Goal: Information Seeking & Learning: Learn about a topic

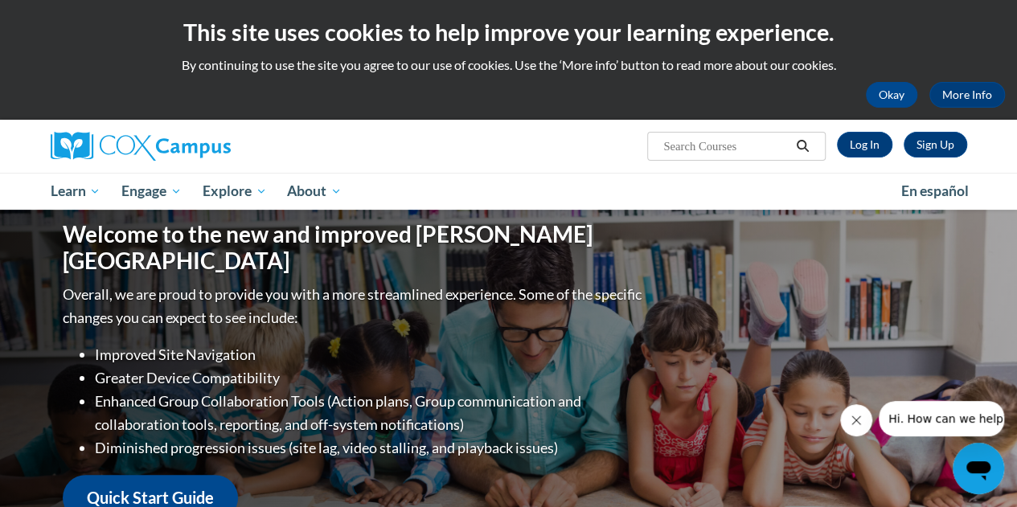
click at [720, 142] on input "Search..." at bounding box center [726, 146] width 129 height 19
type input "[MEDICAL_DATA]"
click at [806, 147] on icon "Search" at bounding box center [803, 146] width 12 height 12
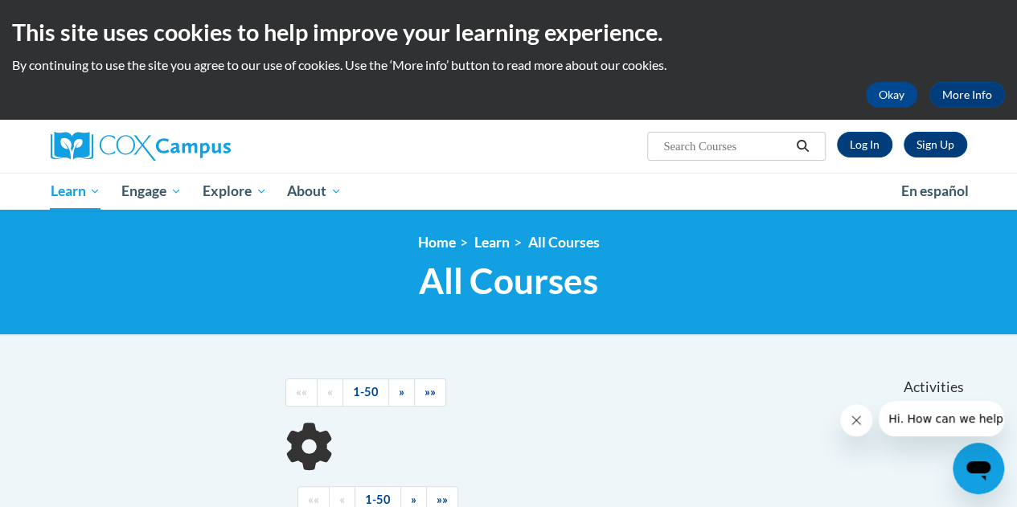
scroll to position [182, 0]
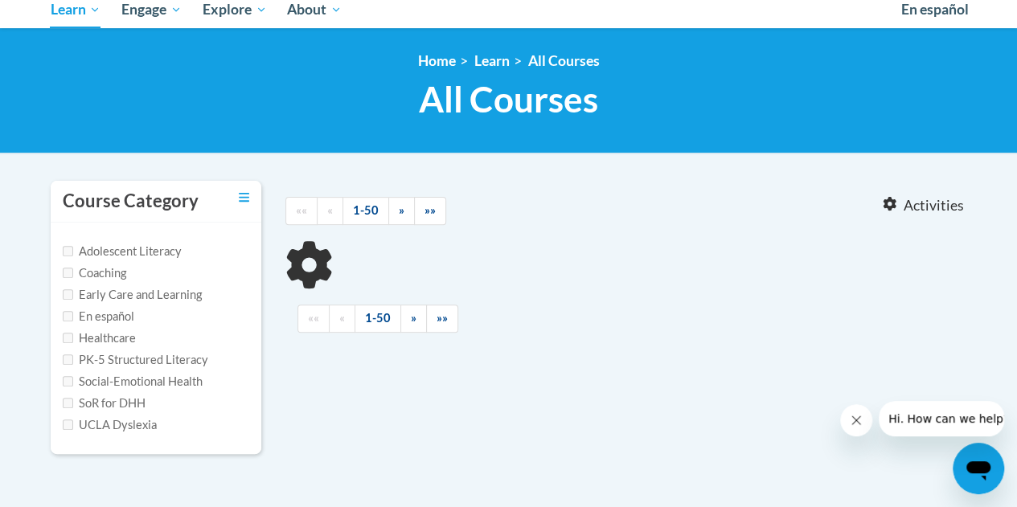
type input "[MEDICAL_DATA]"
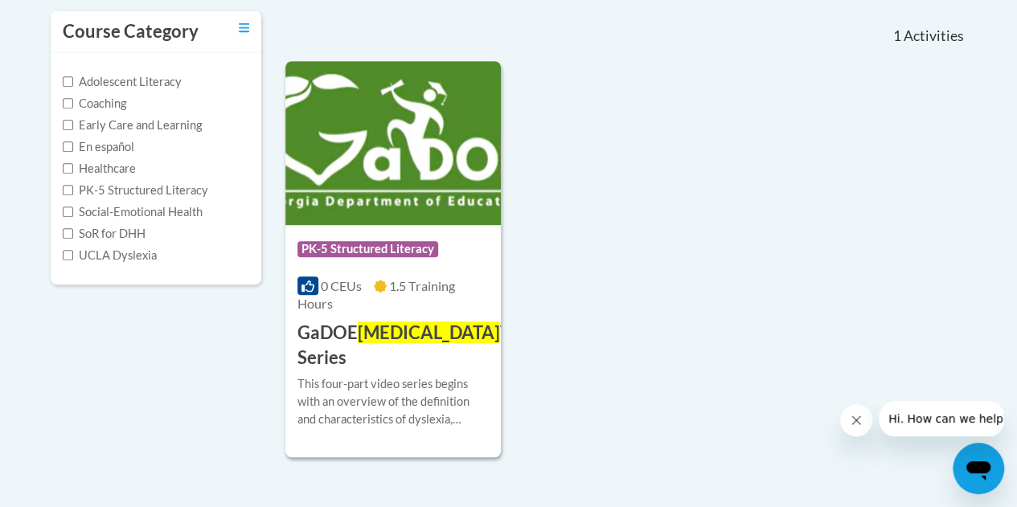
scroll to position [371, 0]
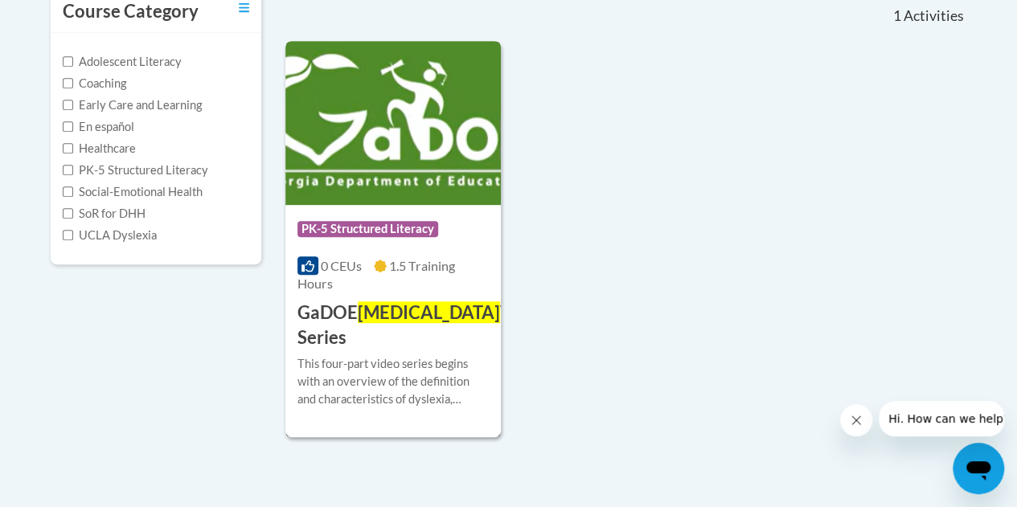
click at [386, 306] on span "[MEDICAL_DATA]" at bounding box center [429, 312] width 142 height 22
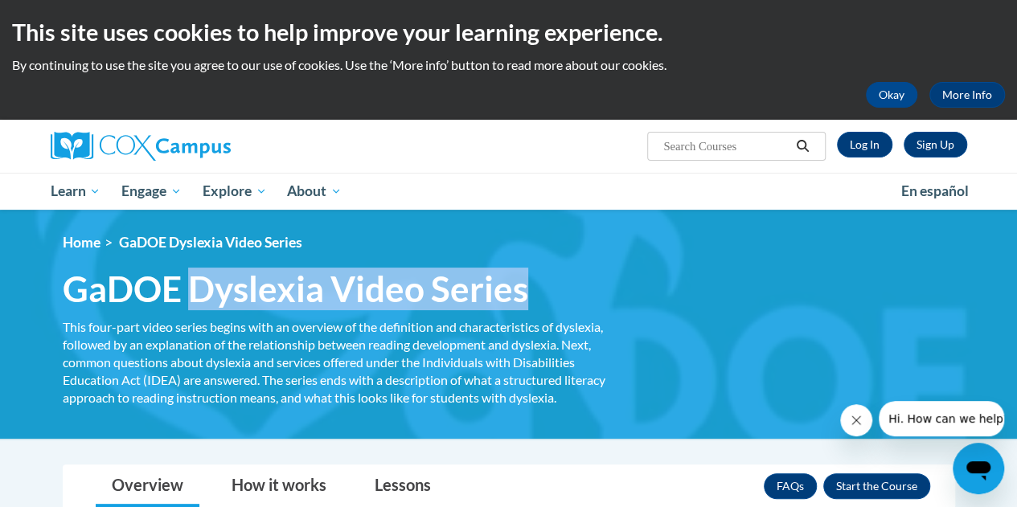
drag, startPoint x: 522, startPoint y: 285, endPoint x: 186, endPoint y: 274, distance: 336.2
click at [186, 274] on span "GaDOE Dyslexia Video Series" at bounding box center [295, 289] width 465 height 43
